Goal: Task Accomplishment & Management: Manage account settings

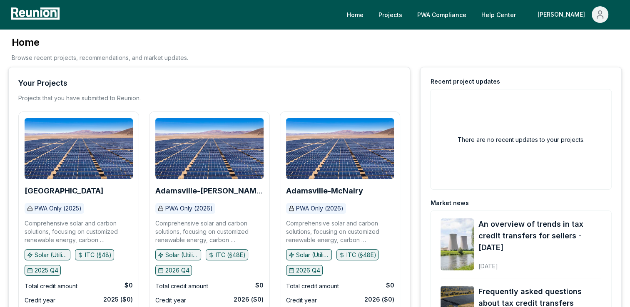
drag, startPoint x: 205, startPoint y: 91, endPoint x: 210, endPoint y: 90, distance: 4.7
click at [207, 90] on div "Your Projects Projects that you have submitted to Reunion." at bounding box center [209, 89] width 382 height 25
click at [58, 189] on b "[GEOGRAPHIC_DATA]" at bounding box center [64, 191] width 79 height 9
click at [472, 12] on link "PWA Compliance" at bounding box center [442, 14] width 62 height 17
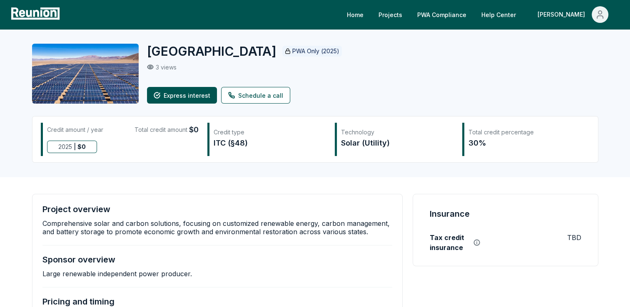
click at [170, 67] on p "3 views" at bounding box center [166, 67] width 21 height 7
click at [409, 15] on link "Projects" at bounding box center [390, 14] width 37 height 17
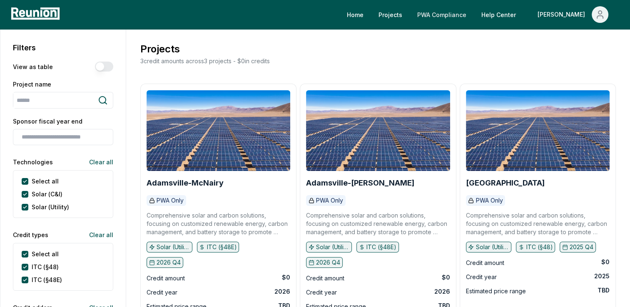
click at [473, 12] on link "PWA Compliance" at bounding box center [442, 14] width 62 height 17
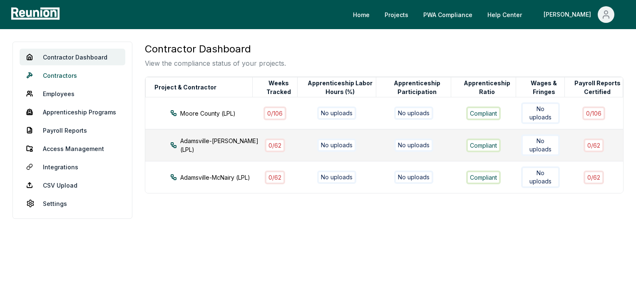
click at [59, 72] on link "Contractors" at bounding box center [73, 75] width 106 height 17
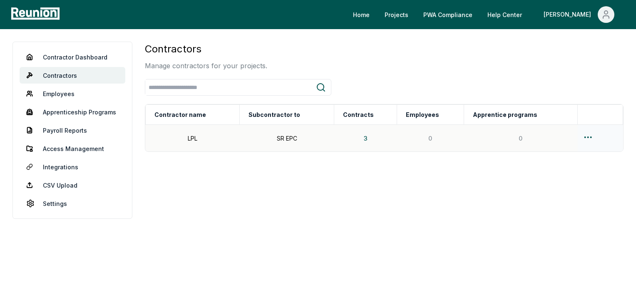
click at [585, 136] on html "Please visit us on your desktop We're working on making our marketplace mobile-…" at bounding box center [318, 153] width 636 height 307
click at [388, 220] on html "Please visit us on your desktop We're working on making our marketplace mobile-…" at bounding box center [318, 153] width 636 height 307
click at [195, 137] on td "LPL" at bounding box center [192, 138] width 95 height 27
click at [589, 137] on html "Please visit us on your desktop We're working on making our marketplace mobile-…" at bounding box center [318, 153] width 636 height 307
click at [557, 176] on div "Edit" at bounding box center [585, 170] width 79 height 14
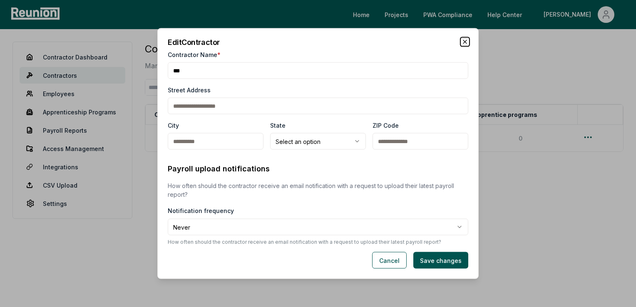
click at [462, 40] on icon "button" at bounding box center [465, 42] width 7 height 7
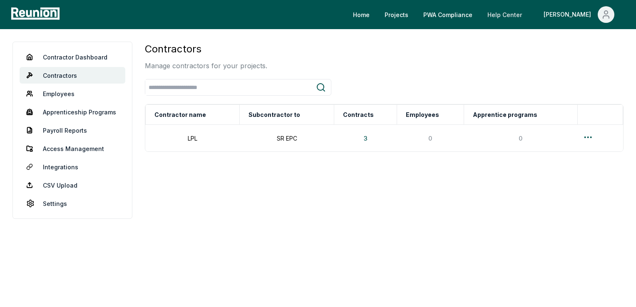
click at [529, 16] on link "Help Center" at bounding box center [505, 14] width 48 height 17
click at [484, 65] on div "Contractors Manage contractors for your projects." at bounding box center [384, 56] width 479 height 29
click at [87, 58] on link "Contractor Dashboard" at bounding box center [73, 57] width 106 height 17
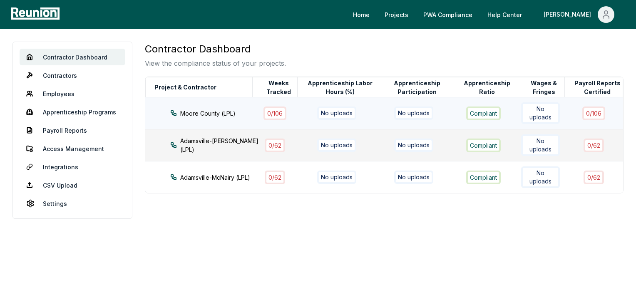
click at [215, 109] on div "Moore County (LPL)" at bounding box center [218, 113] width 97 height 9
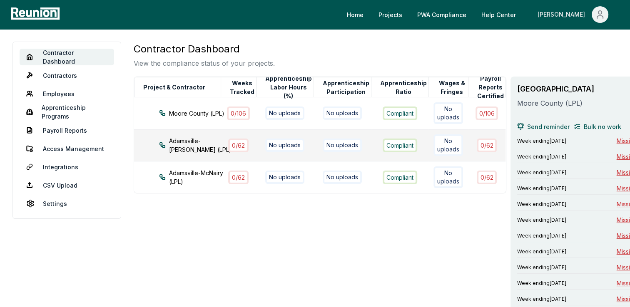
click at [576, 15] on div "[PERSON_NAME]" at bounding box center [563, 14] width 51 height 17
click at [575, 45] on p "My Account" at bounding box center [583, 45] width 32 height 10
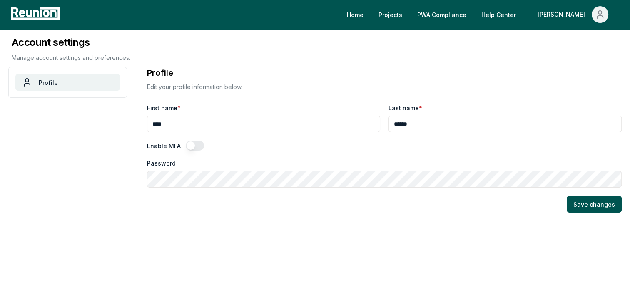
click at [63, 139] on aside "Profile" at bounding box center [67, 241] width 119 height 349
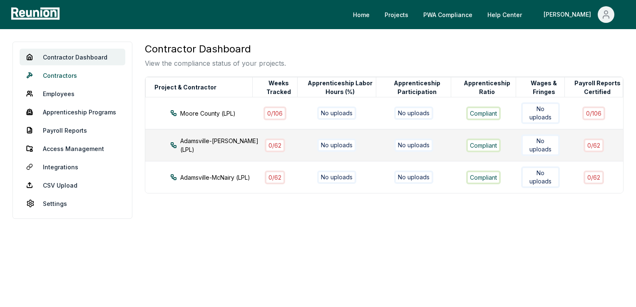
click at [65, 74] on link "Contractors" at bounding box center [73, 75] width 106 height 17
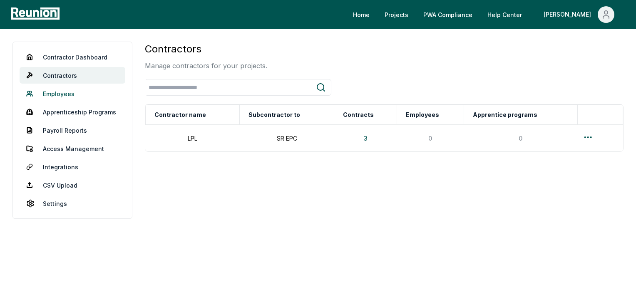
click at [67, 95] on link "Employees" at bounding box center [73, 93] width 106 height 17
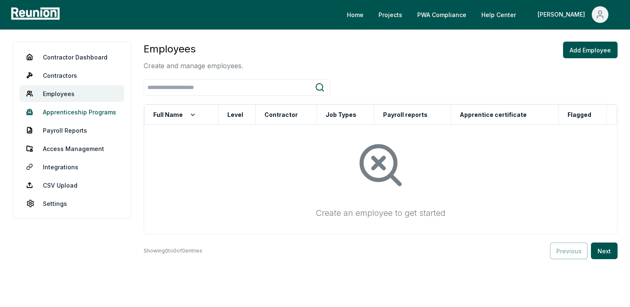
click at [67, 112] on link "Apprenticeship Programs" at bounding box center [72, 112] width 105 height 17
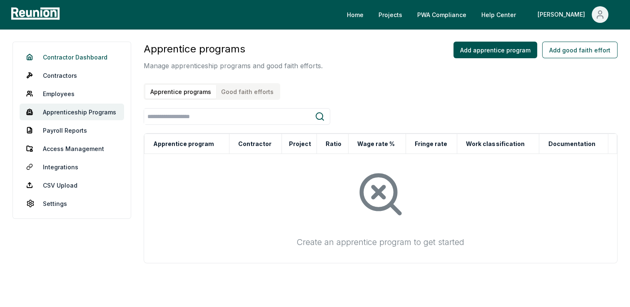
click at [67, 57] on link "Contractor Dashboard" at bounding box center [72, 57] width 105 height 17
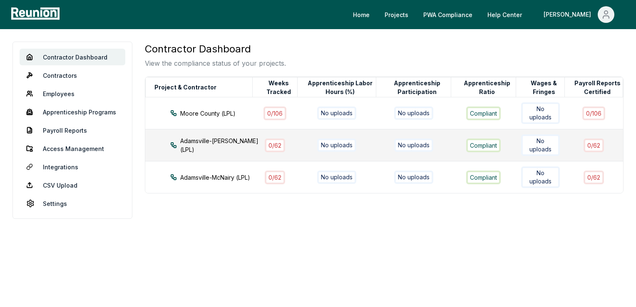
click at [206, 173] on div "Adamsville-McNairy (LPL)" at bounding box center [218, 177] width 97 height 9
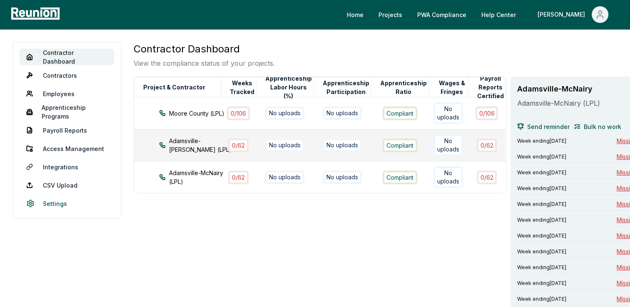
click at [57, 203] on link "Settings" at bounding box center [67, 203] width 95 height 17
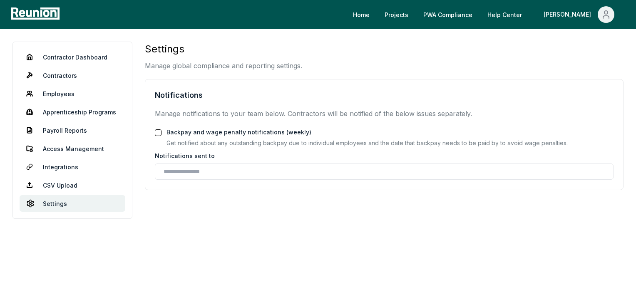
click at [160, 131] on button "Backpay and wage penalty notifications (weekly)" at bounding box center [158, 133] width 7 height 7
click at [170, 169] on input "text" at bounding box center [386, 171] width 445 height 9
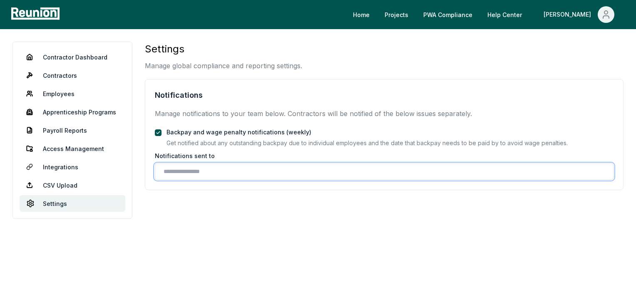
click at [174, 174] on input "text" at bounding box center [386, 171] width 445 height 9
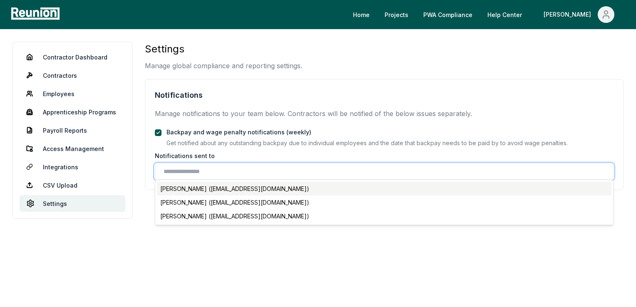
click at [205, 187] on div "Lisa Martin (lmartin@lplsolar.com)" at bounding box center [384, 189] width 455 height 14
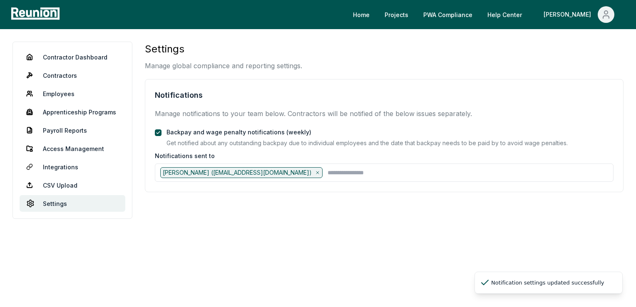
click at [206, 215] on div "Settings Manage global compliance and reporting settings. Notifications Manage …" at bounding box center [384, 150] width 479 height 217
click at [208, 226] on div "Settings Manage global compliance and reporting settings. Notifications Manage …" at bounding box center [384, 150] width 479 height 217
click at [83, 54] on link "Contractor Dashboard" at bounding box center [73, 57] width 106 height 17
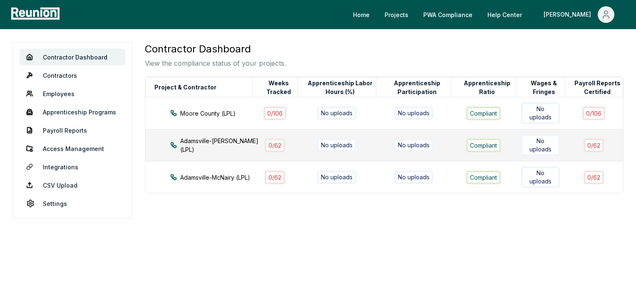
click at [493, 55] on div "Contractor Dashboard View the compliance status of your projects." at bounding box center [384, 55] width 479 height 27
